Goal: Task Accomplishment & Management: Complete application form

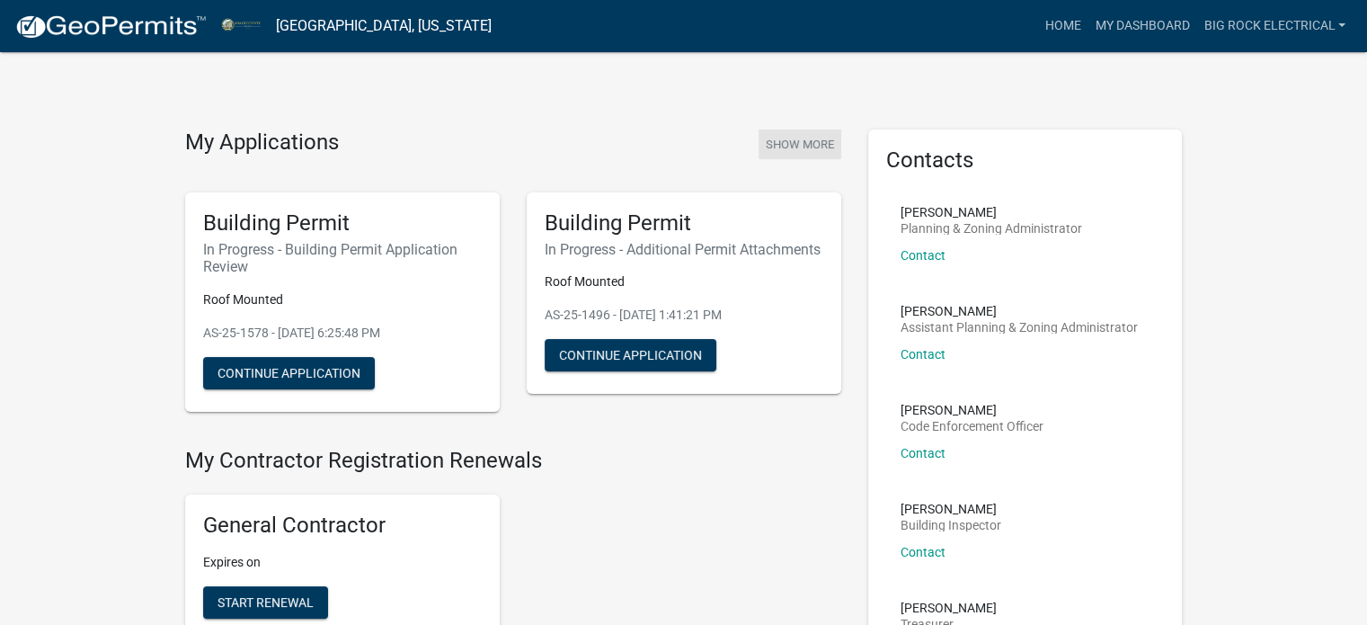
click at [793, 134] on button "Show More" at bounding box center [800, 144] width 83 height 30
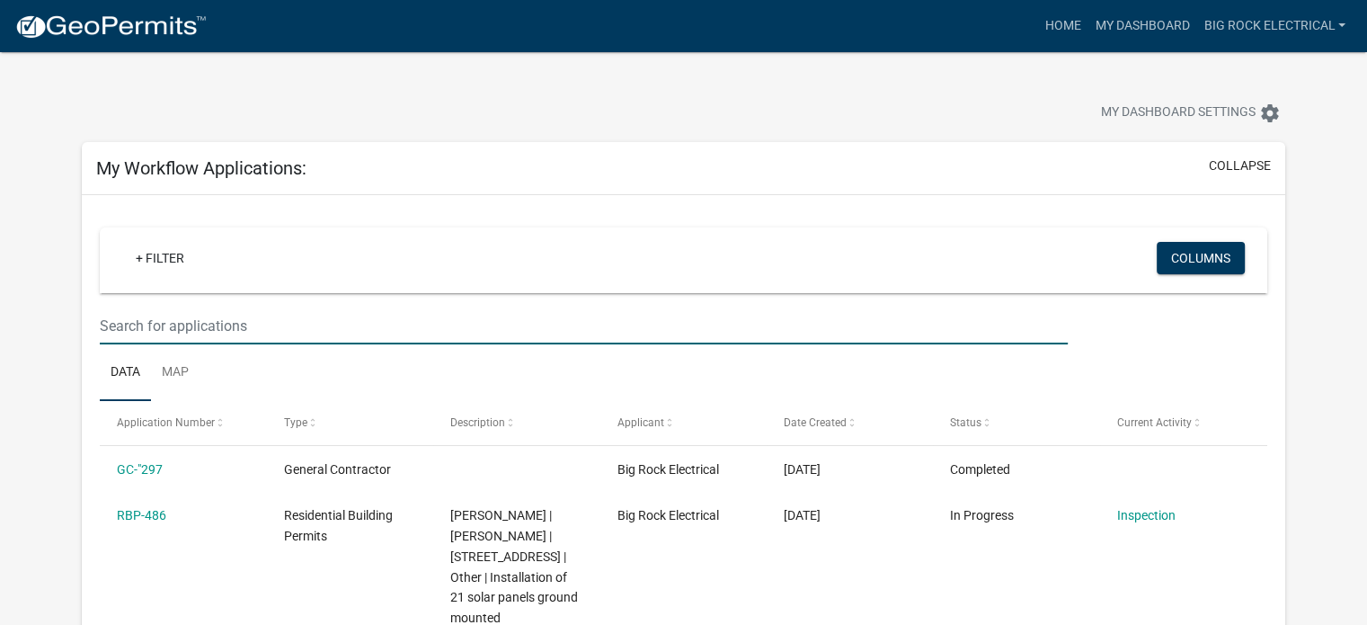
click at [384, 319] on input "text" at bounding box center [584, 325] width 968 height 37
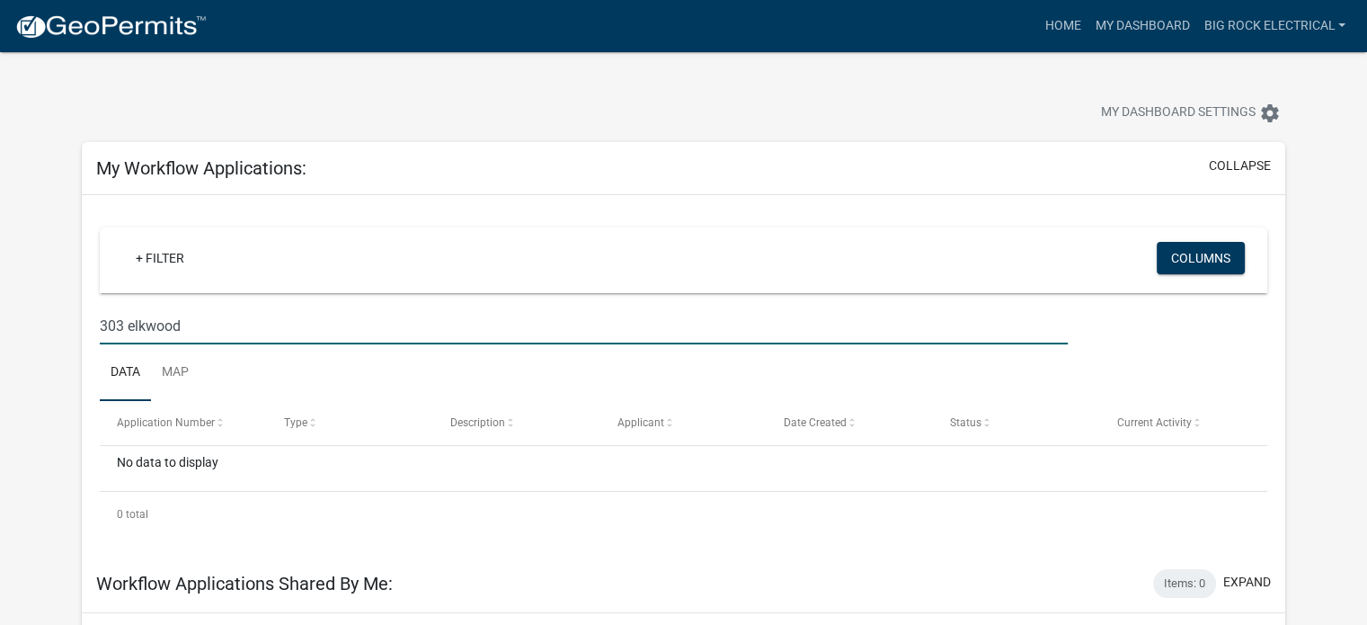
type input "303 elkwood"
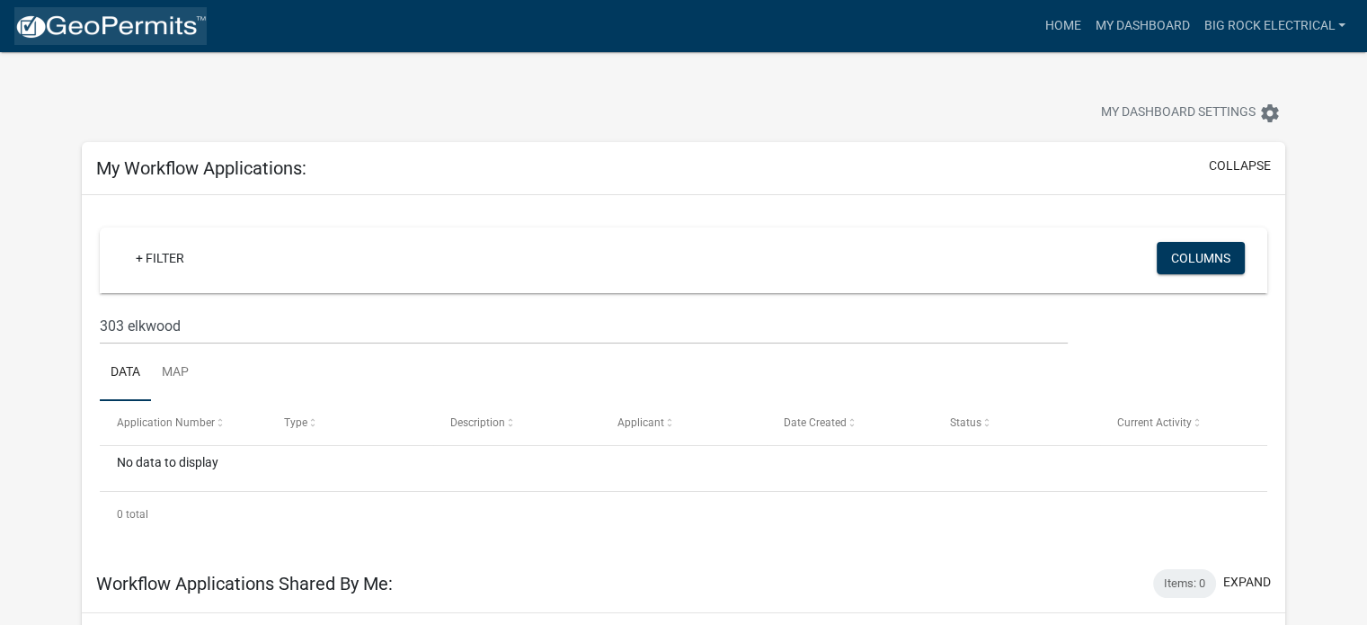
click at [129, 39] on img at bounding box center [110, 26] width 192 height 27
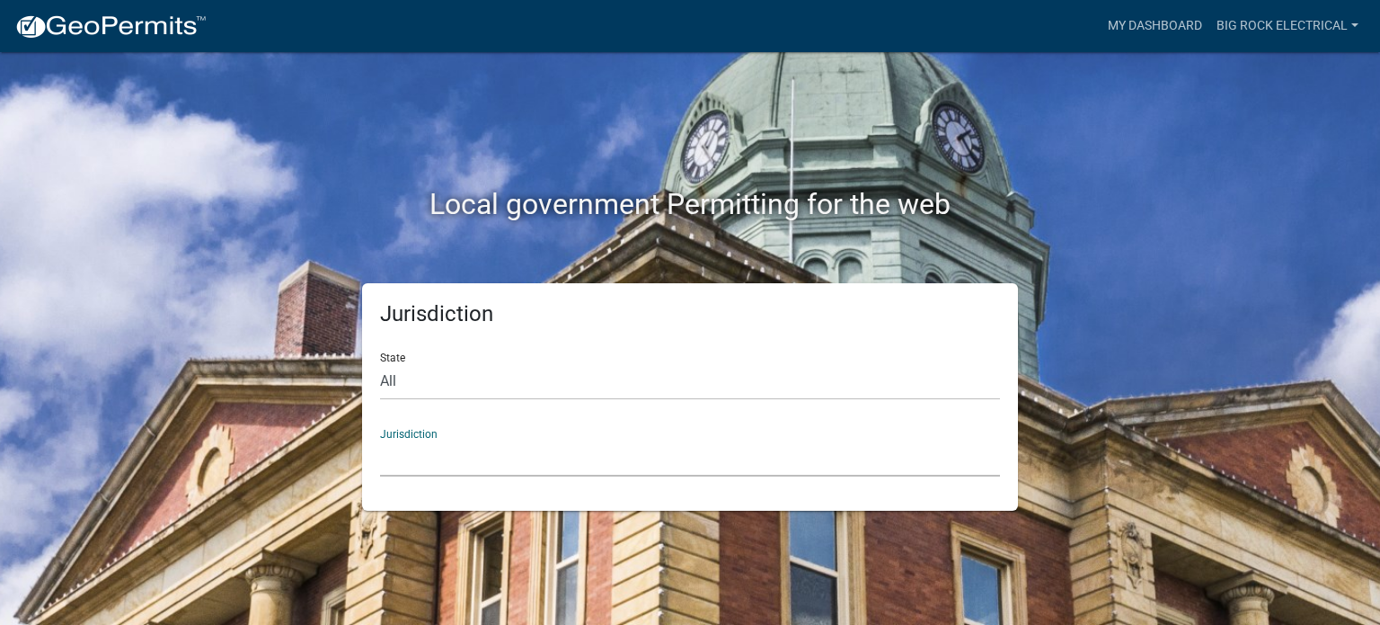
click at [529, 450] on select "[GEOGRAPHIC_DATA], [US_STATE] [GEOGRAPHIC_DATA], [US_STATE][PERSON_NAME][GEOGRA…" at bounding box center [690, 457] width 620 height 37
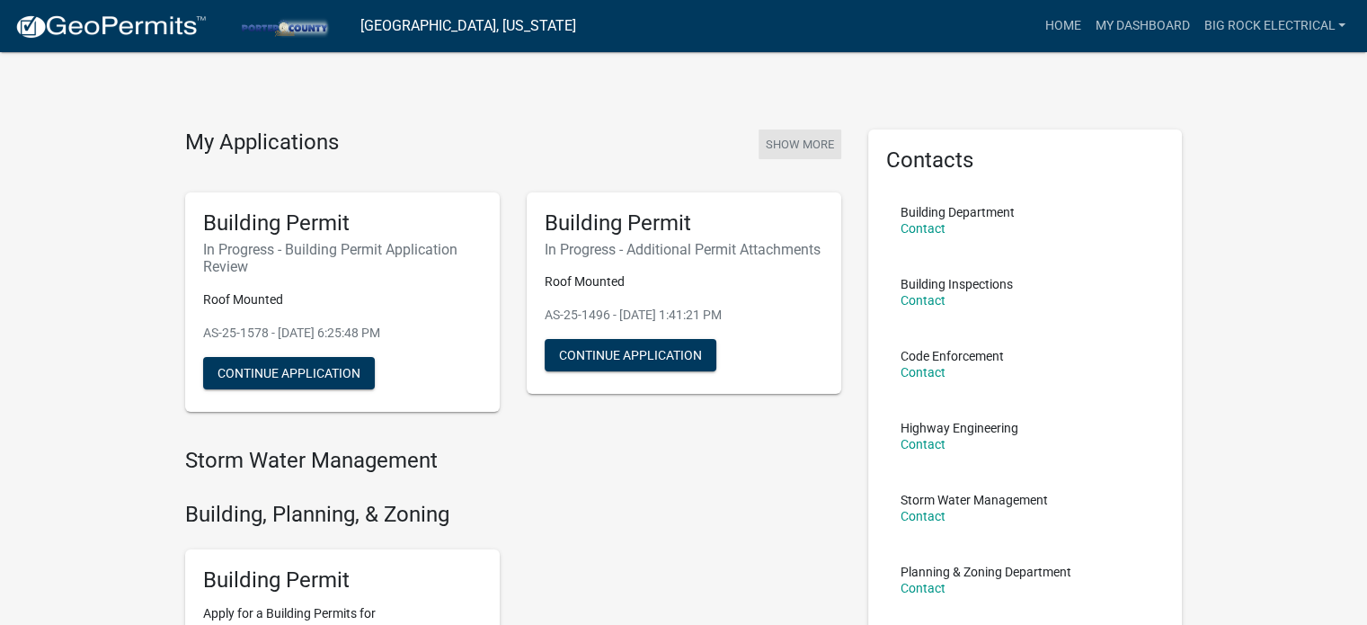
click at [814, 133] on button "Show More" at bounding box center [800, 144] width 83 height 30
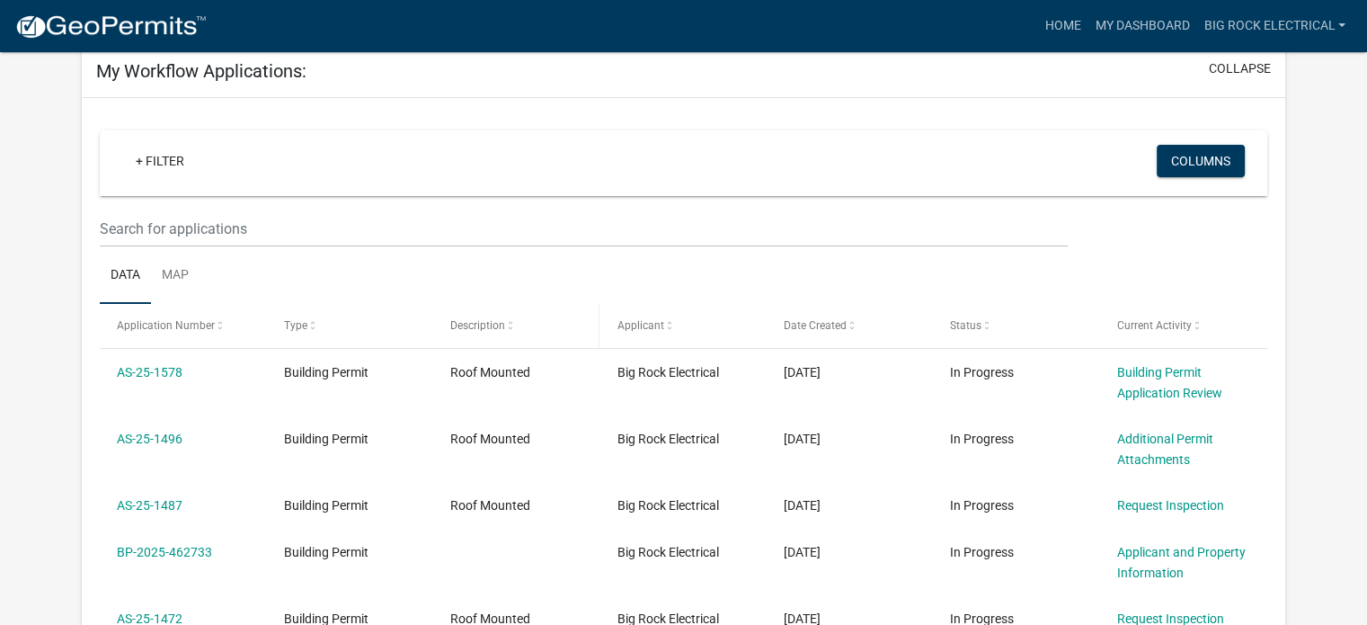
scroll to position [128, 0]
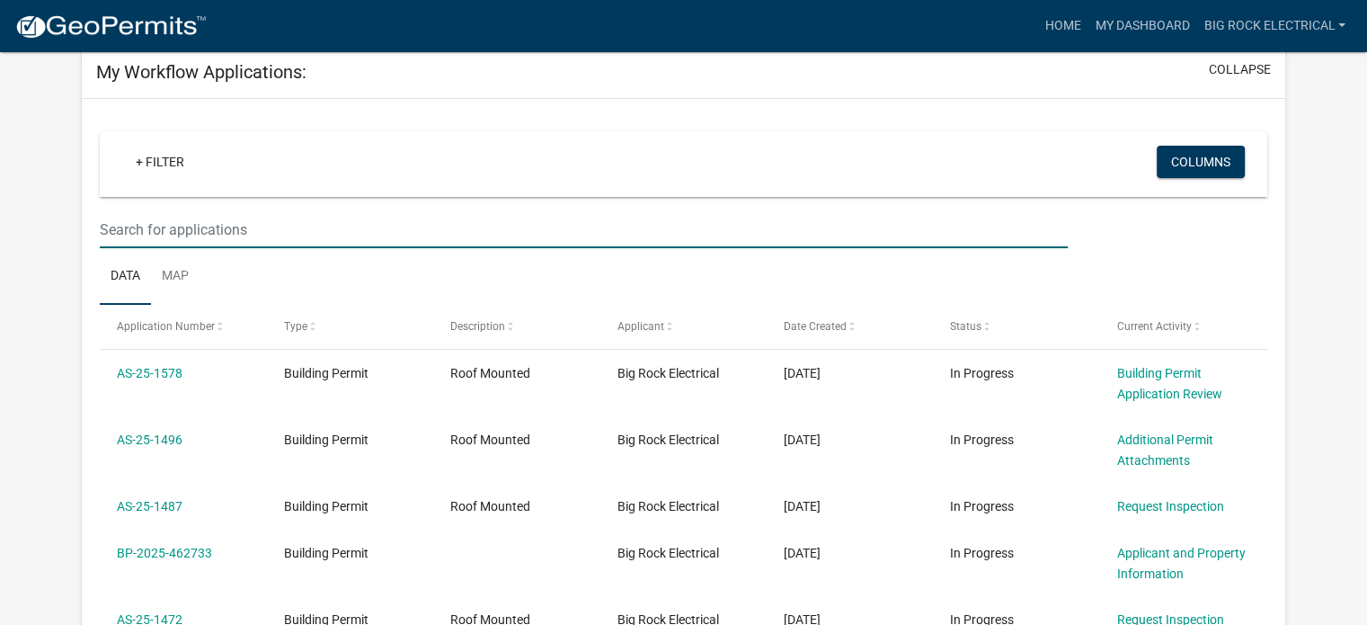
click at [342, 226] on wm-datatable "+ Filter Columns Data Map Application Number Type Description Applicant Date Cr…" at bounding box center [683, 445] width 1167 height 629
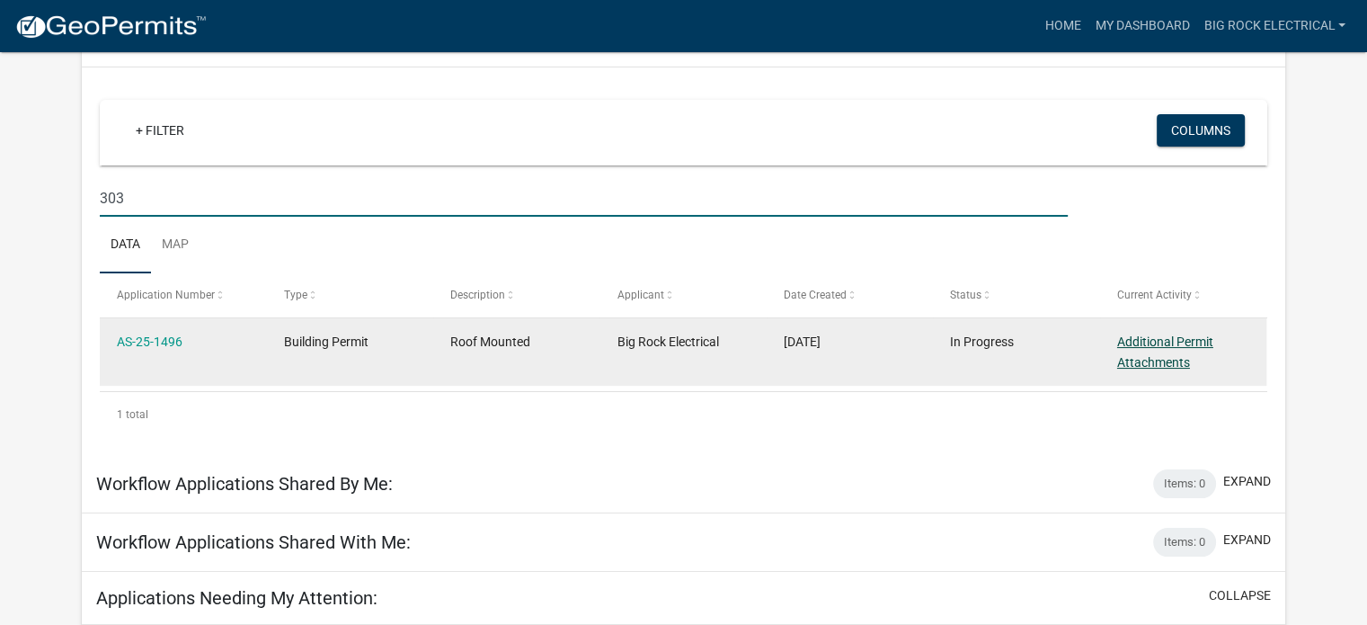
type input "303"
click at [1161, 338] on link "Additional Permit Attachments" at bounding box center [1165, 351] width 96 height 35
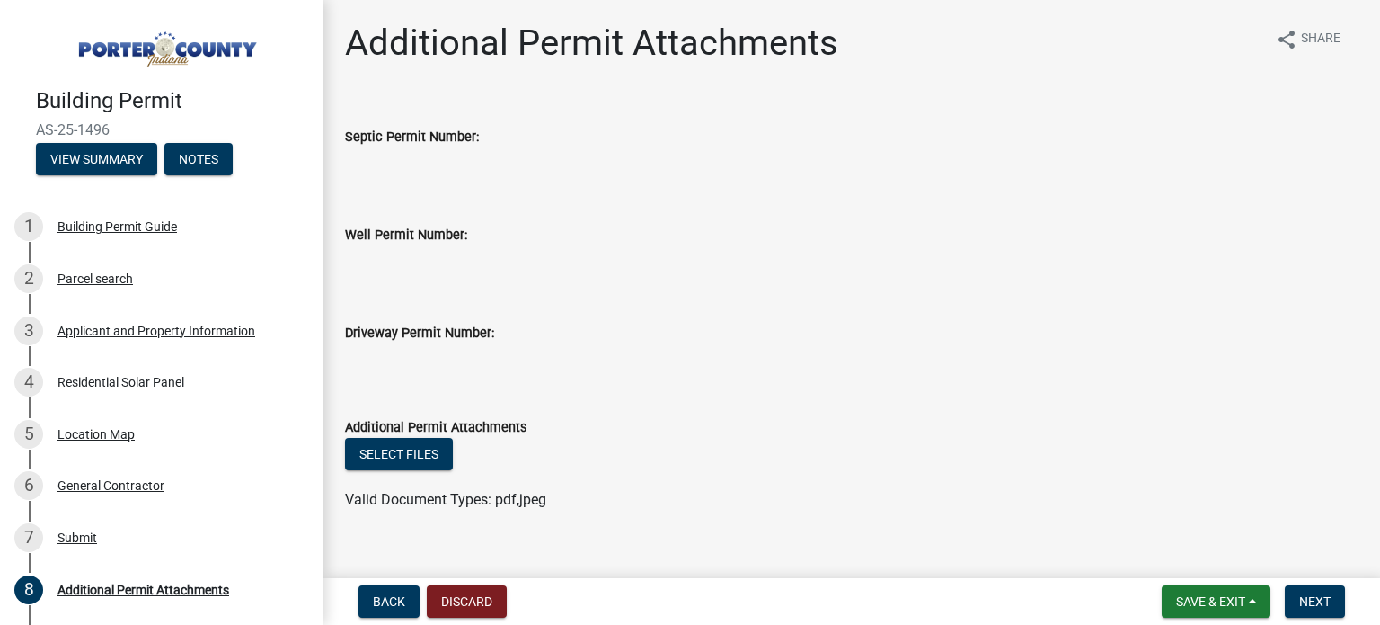
scroll to position [25, 0]
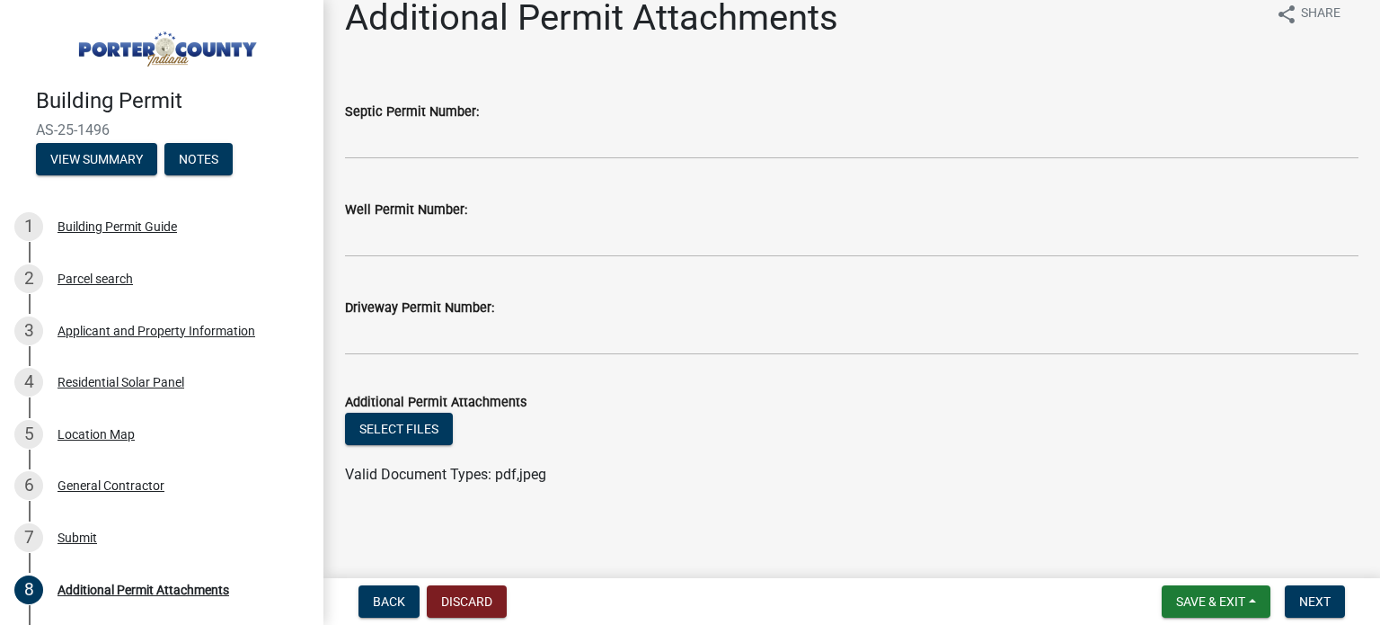
click at [385, 446] on div "Select files" at bounding box center [852, 431] width 1014 height 37
click at [391, 427] on button "Select files" at bounding box center [399, 429] width 108 height 32
click at [413, 423] on button "Select files" at bounding box center [399, 429] width 108 height 32
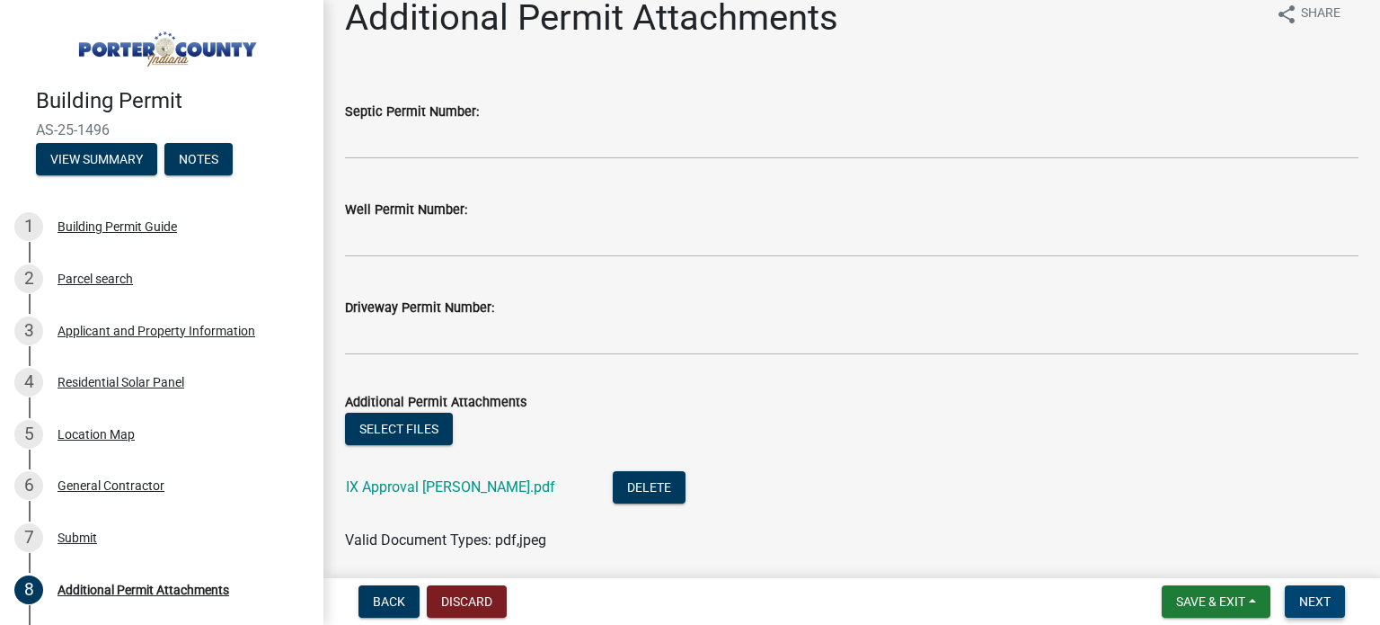
click at [1327, 617] on button "Next" at bounding box center [1315, 601] width 60 height 32
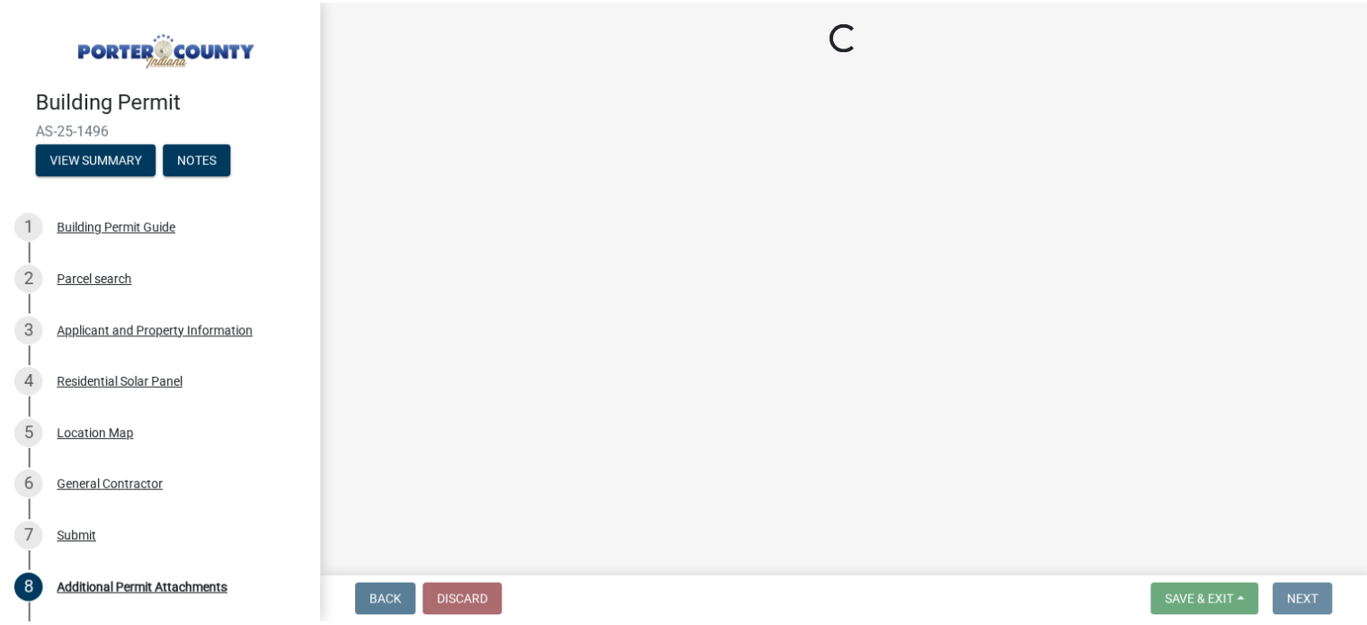
scroll to position [0, 0]
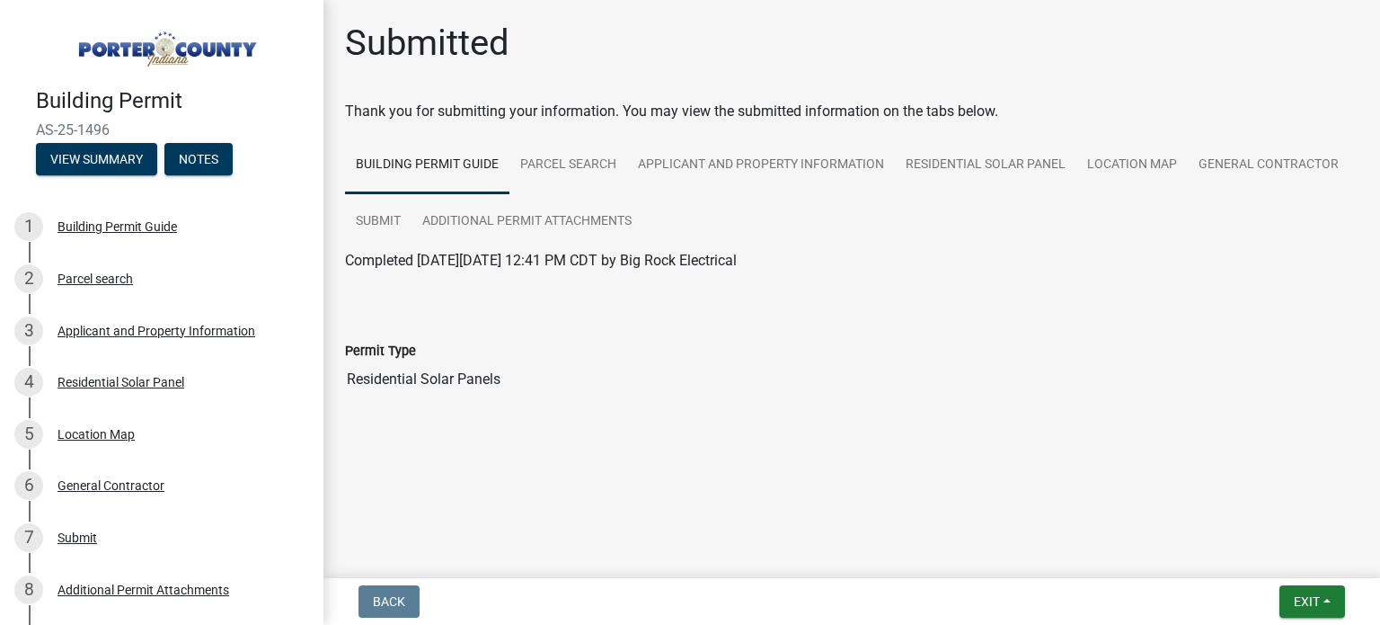
click at [1327, 618] on nav "Back Exit Save Save & Exit" at bounding box center [852, 601] width 1057 height 47
click at [1318, 609] on button "Exit" at bounding box center [1313, 601] width 66 height 32
click at [1271, 563] on button "Save & Exit" at bounding box center [1274, 554] width 144 height 43
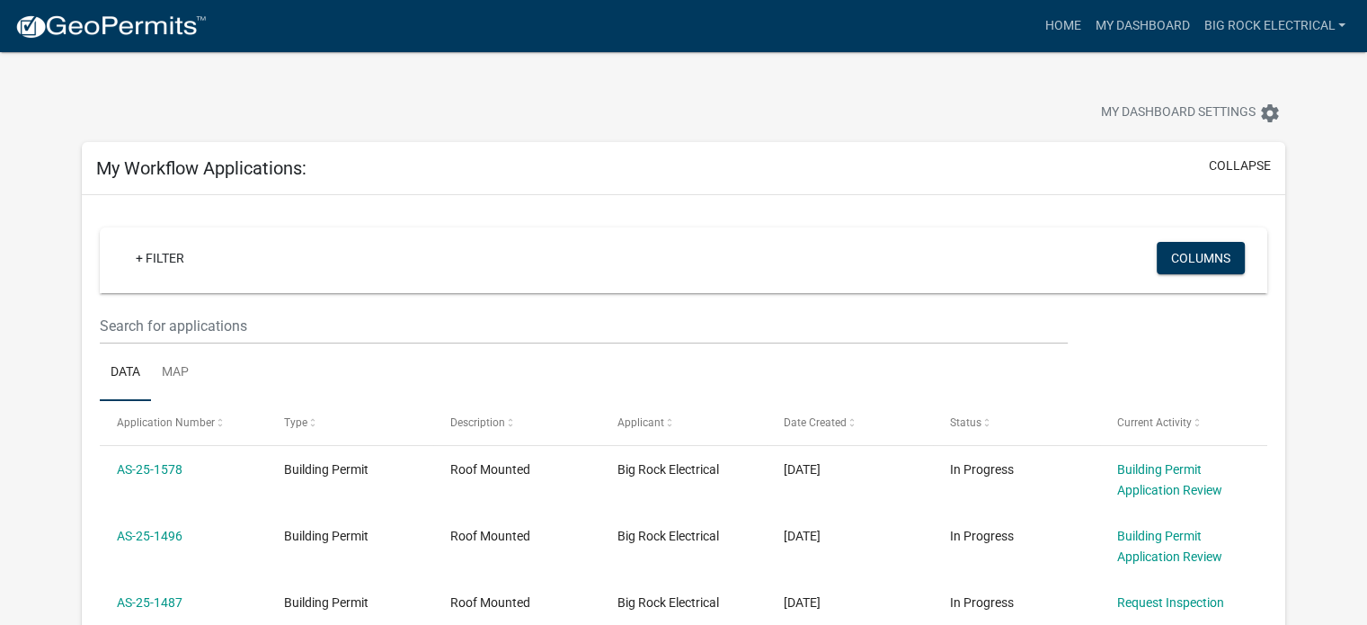
click at [435, 305] on wm-filter-builder "+ Filter Columns" at bounding box center [683, 285] width 1167 height 117
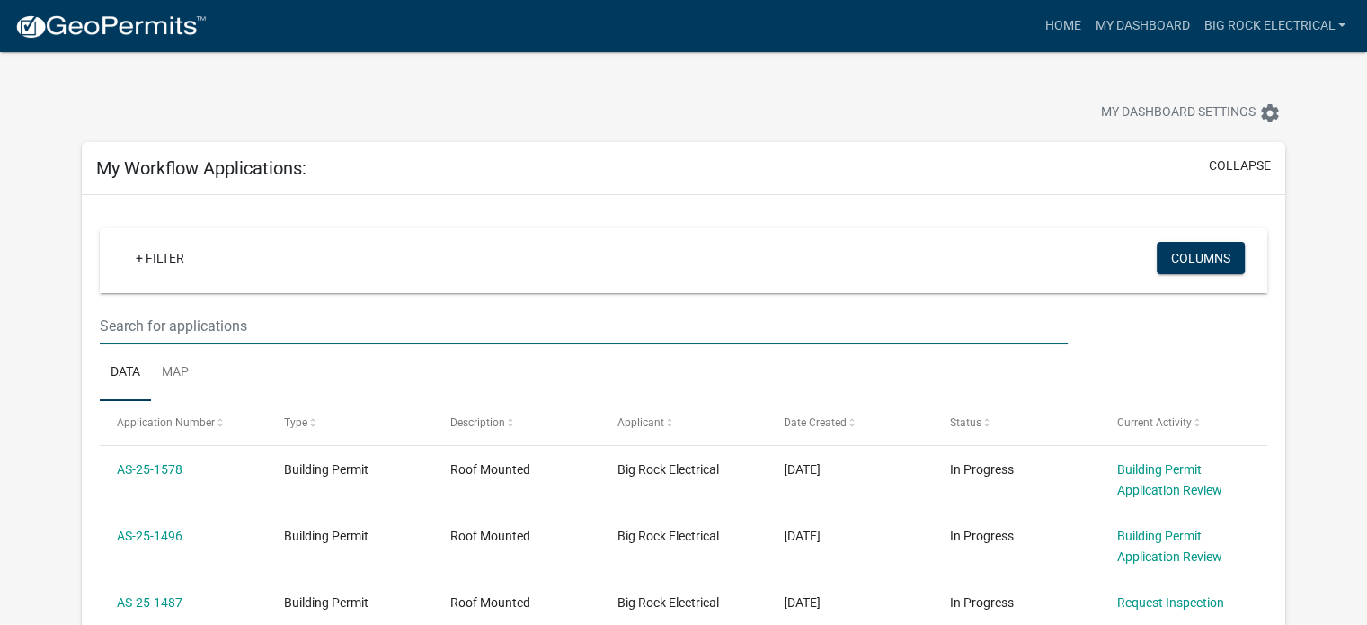
click at [386, 332] on input "text" at bounding box center [584, 325] width 968 height 37
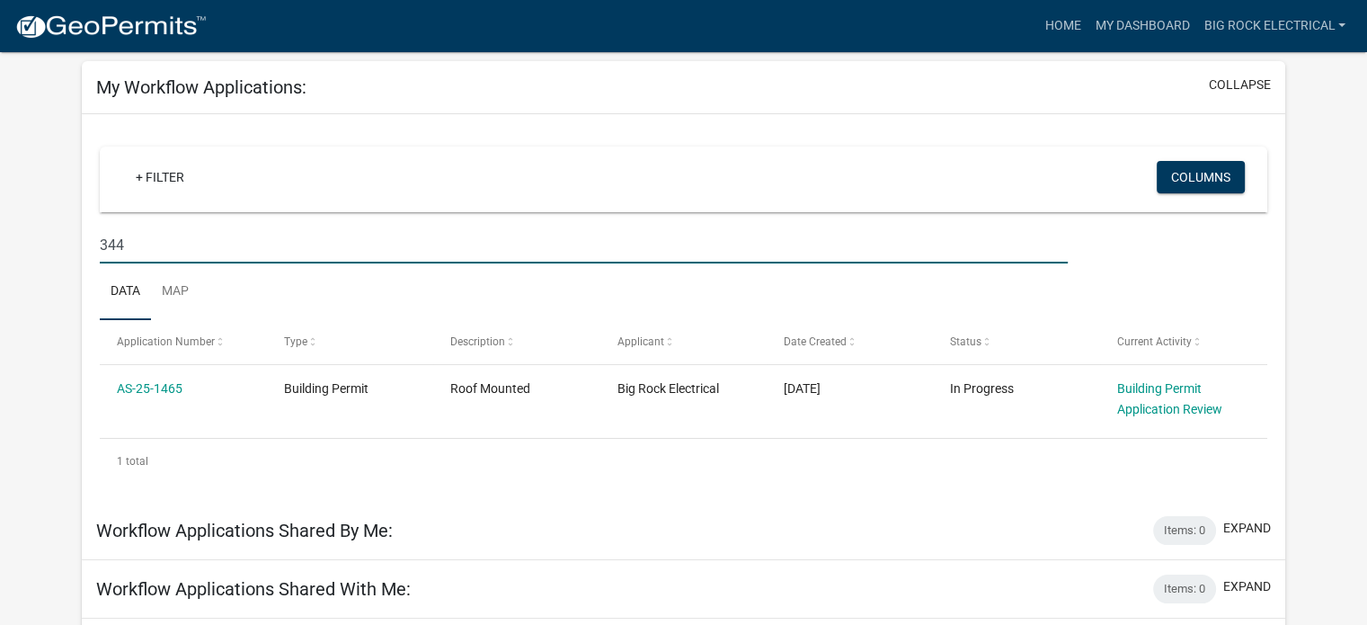
scroll to position [83, 0]
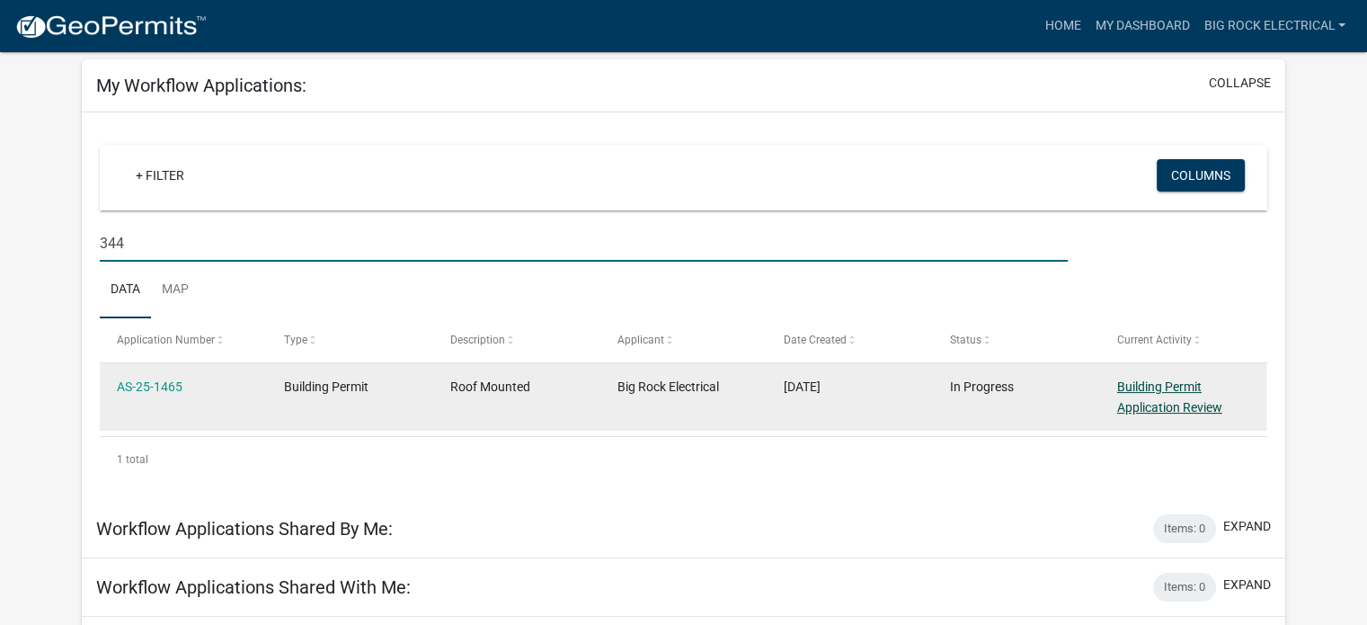
type input "344"
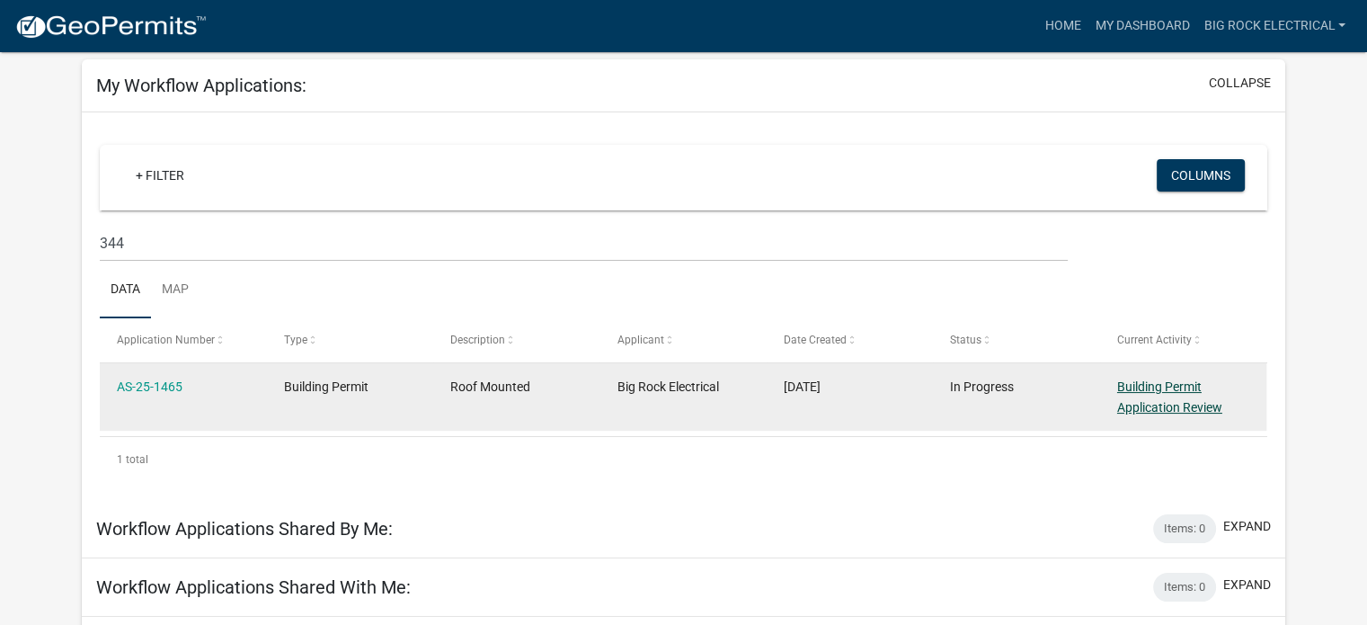
click at [1143, 386] on link "Building Permit Application Review" at bounding box center [1169, 396] width 105 height 35
